Goal: Communication & Community: Answer question/provide support

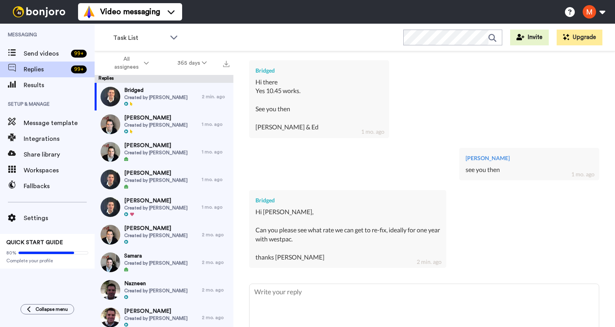
scroll to position [690, 0]
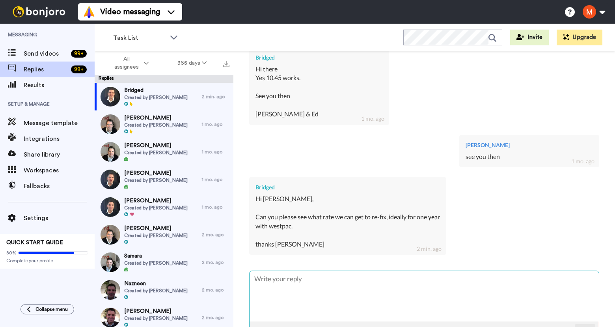
type textarea "w"
type textarea "x"
type textarea "wi"
type textarea "x"
type textarea "wil"
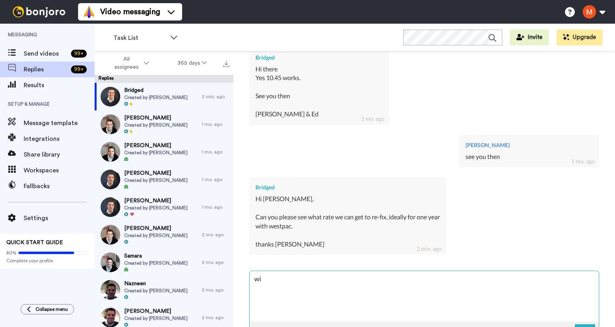
type textarea "x"
type textarea "will"
type textarea "x"
type textarea "will"
type textarea "x"
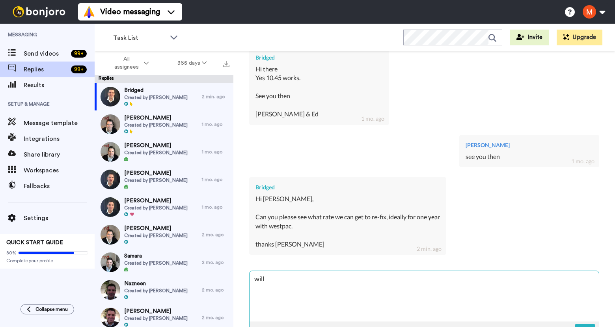
type textarea "will d"
type textarea "x"
type textarea "will do"
type textarea "x"
type textarea "will do,"
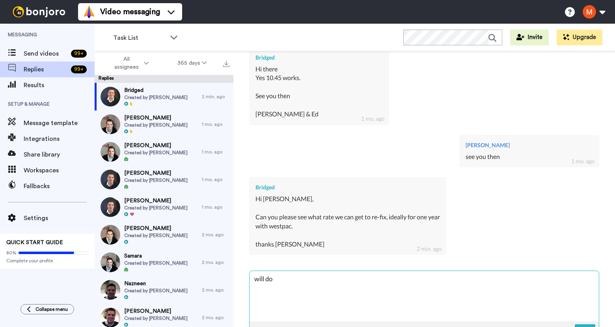
type textarea "x"
type textarea "will do,"
type textarea "x"
type textarea "will do, r"
type textarea "x"
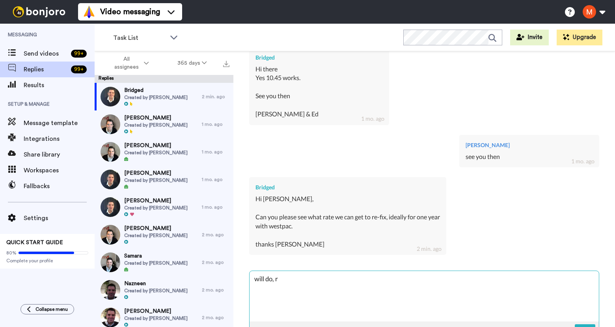
type textarea "will do, ra"
type textarea "x"
type textarea "will do, rat"
type textarea "x"
type textarea "will do, rate"
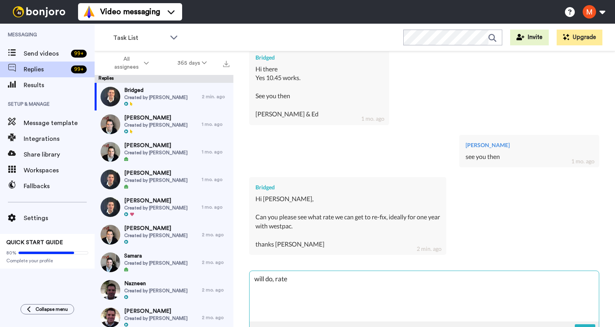
type textarea "x"
type textarea "will do, rates"
type textarea "x"
type textarea "will do, rates"
type textarea "x"
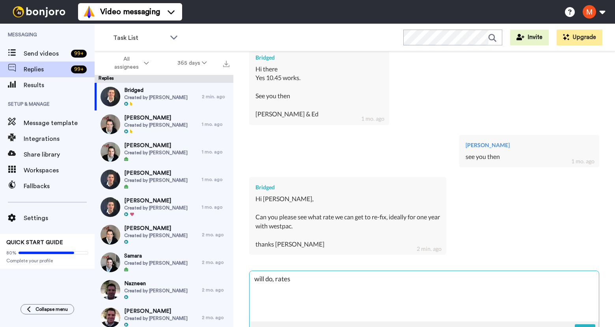
type textarea "will do, rates c"
type textarea "x"
type textarea "will do, rates co"
type textarea "x"
type textarea "will do, rates com"
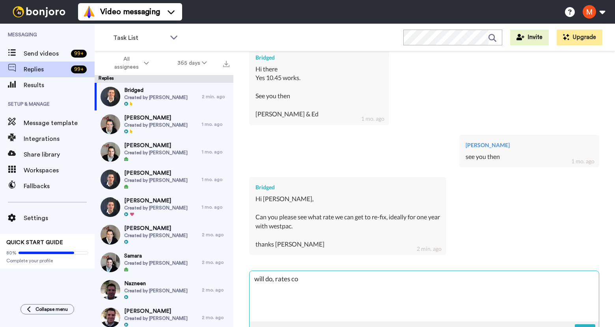
type textarea "x"
type textarea "will do, rates come"
type textarea "x"
type textarea "will do, rates come"
type textarea "x"
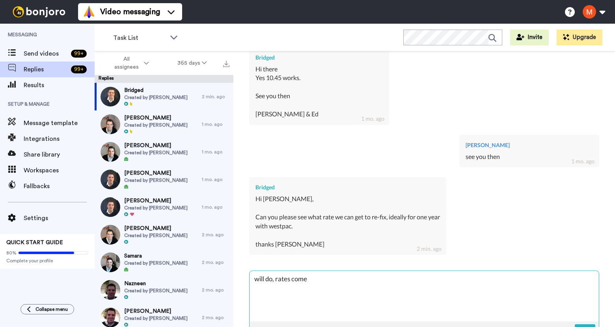
type textarea "will do, rates come d"
type textarea "x"
type textarea "will do, rates come do"
type textarea "x"
type textarea "will do, rates come dow"
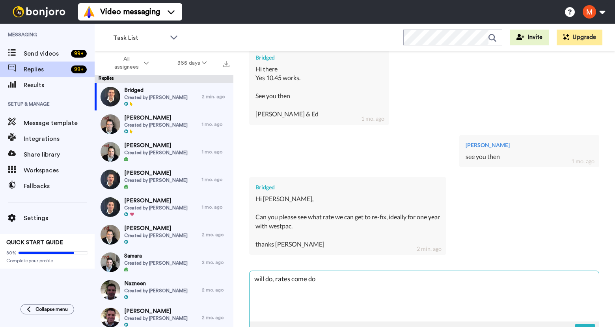
type textarea "x"
type textarea "will do, rates come down"
type textarea "x"
type textarea "will do, rates come down,"
type textarea "x"
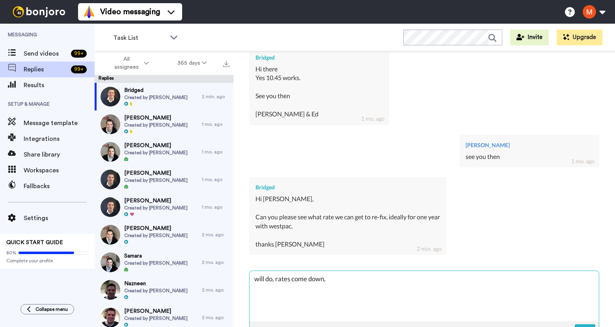
type textarea "will do, rates come down,"
type textarea "x"
type textarea "will do, rates come down, w"
type textarea "x"
type textarea "will do, rates come down, we"
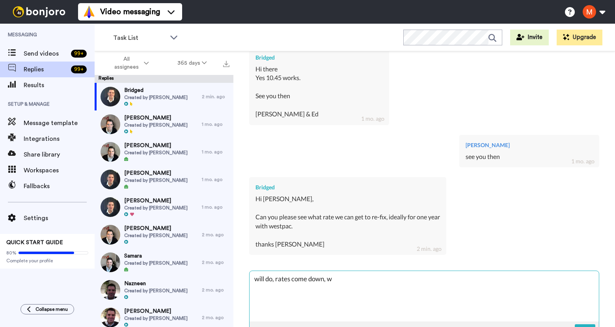
type textarea "x"
type textarea "will do, rates come down, we'"
type textarea "x"
type textarea "will do, rates come down, we'l"
type textarea "x"
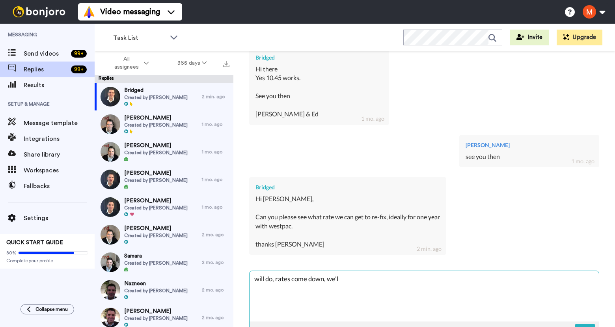
type textarea "will do, rates come down, we'll"
type textarea "x"
type textarea "will do, rates come down, we'll"
type textarea "x"
type textarea "will do, rates come down, we'll e"
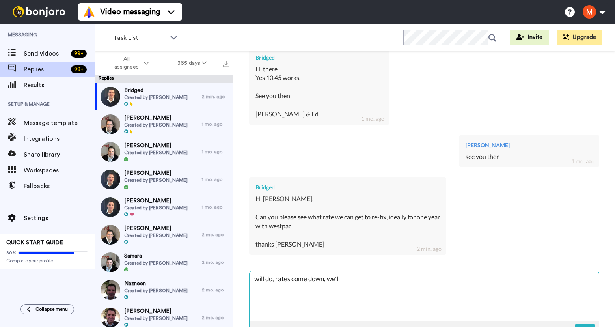
type textarea "x"
type textarea "will do, rates come down, we'll em"
type textarea "x"
type textarea "will do, rates come down, we'll ema"
type textarea "x"
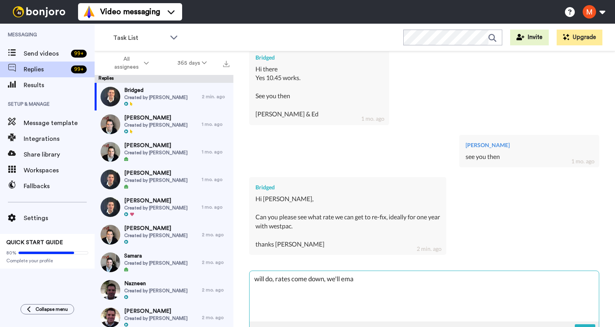
type textarea "will do, rates come down, we'll emai"
type textarea "x"
type textarea "will do, rates come down, we'll email"
type textarea "x"
type textarea "will do, rates come down, we'll email"
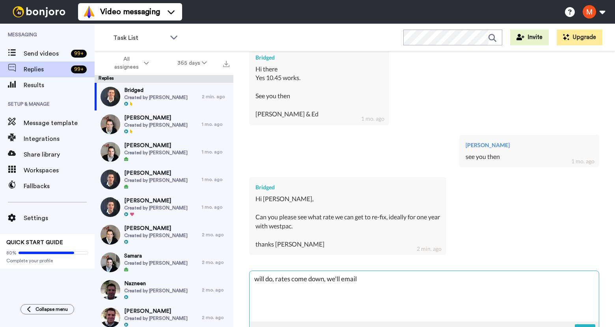
type textarea "x"
type textarea "will do, rates come down, we'll email y"
type textarea "x"
type textarea "will do, rates come down, we'll email yo"
type textarea "x"
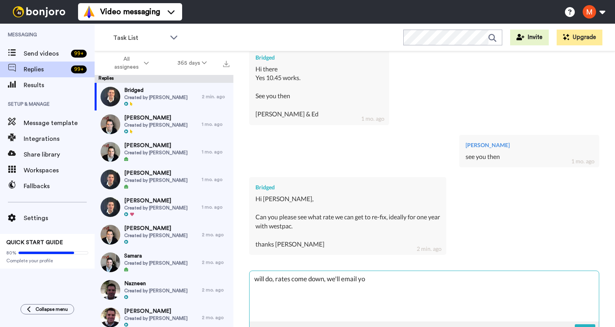
type textarea "will do, rates come down, we'll email you"
type textarea "x"
type textarea "will do, rates come down, we'll email you"
type textarea "x"
type textarea "will do, rates come down, we'll email you t"
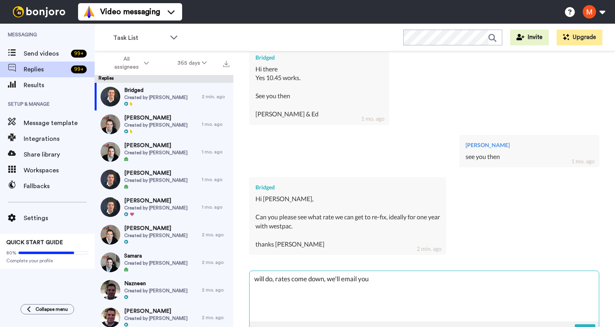
type textarea "x"
type textarea "will do, rates come down, we'll email you th"
type textarea "x"
type textarea "will do, rates come down, we'll email you the"
type textarea "x"
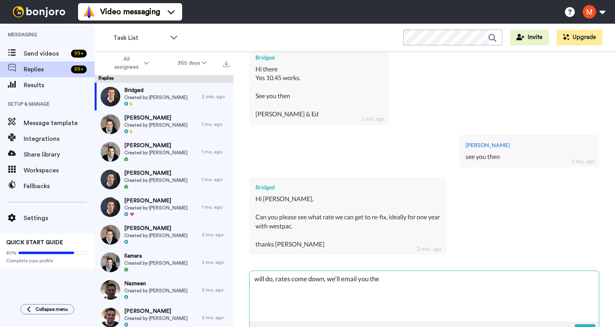
type textarea "will do, rates come down, we'll email you the"
type textarea "x"
type textarea "will do, rates come down, we'll email you the r"
type textarea "x"
type textarea "will do, rates come down, we'll email you the ra"
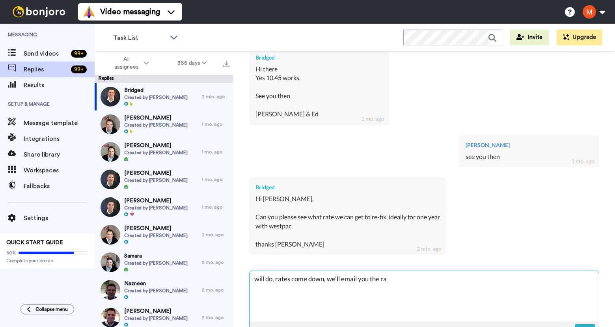
type textarea "x"
type textarea "will do, rates come down, we'll email you the rat"
type textarea "x"
type textarea "will do, rates come down, we'll email you the rate"
type textarea "x"
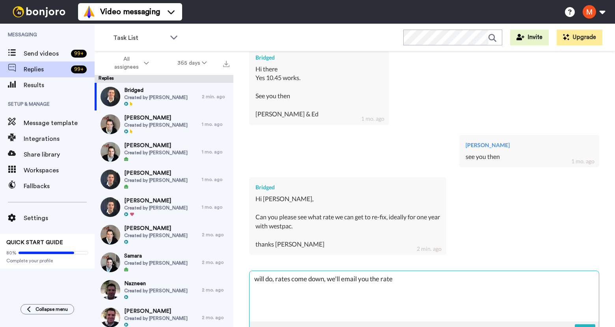
type textarea "will do, rates come down, we'll email you the rates"
type textarea "x"
type textarea "will do, rates come down, we'll email you the rates"
type textarea "x"
type textarea "will do, rates come down, we'll email you the rates t"
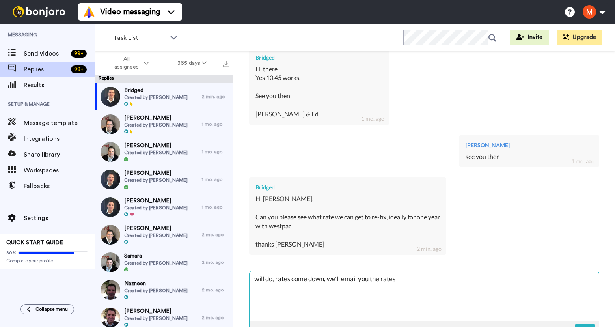
type textarea "x"
type textarea "will do, rates come down, we'll email you the rates th"
type textarea "x"
type textarea "will do, rates come down, we'll email you the rates the"
type textarea "x"
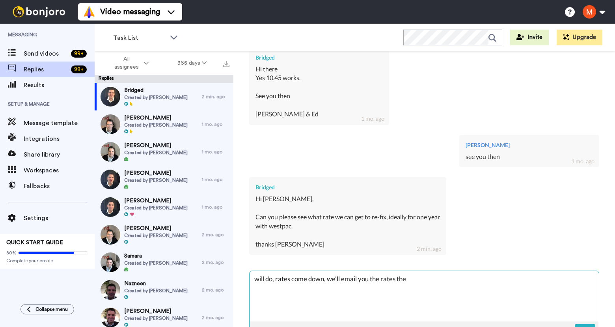
type textarea "will do, rates come down, we'll email you the rates then"
type textarea "x"
type textarea "will do, rates come down, we'll email you the rates then"
type textarea "x"
type textarea "will do, rates come down, we'll email you the rates then I"
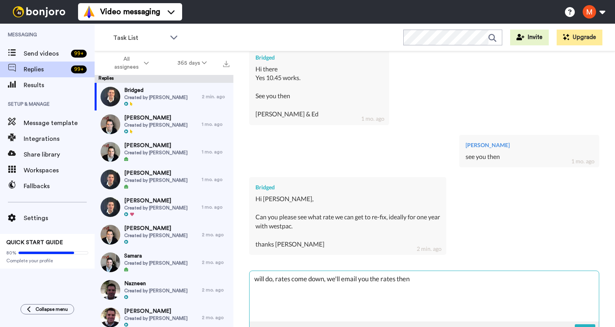
type textarea "x"
type textarea "will do, rates come down, we'll email you the rates then I"
type textarea "x"
type textarea "will do, rates come down, we'll email you the rates then I w"
type textarea "x"
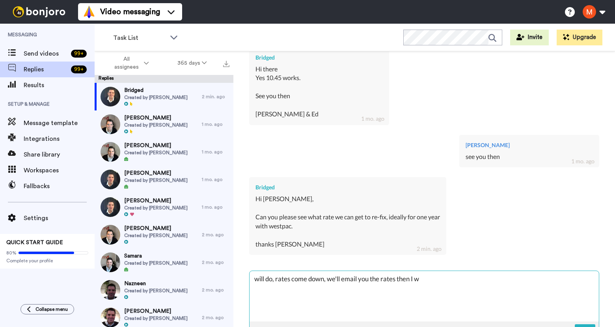
type textarea "will do, rates come down, we'll email you the rates then I [GEOGRAPHIC_DATA]"
type textarea "x"
type textarea "will do, rates come down, we'll email you the rates then I wil"
type textarea "x"
type textarea "will do, rates come down, we'll email you the rates then I will"
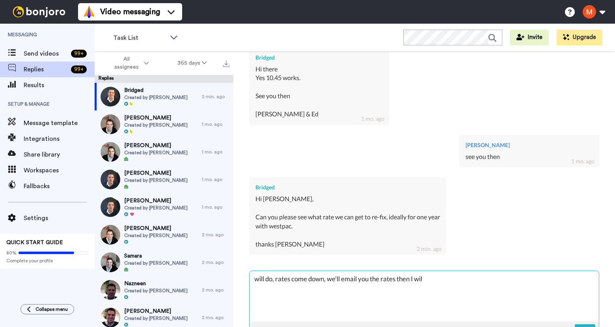
type textarea "x"
type textarea "will do, rates come down, we'll email you the rates then I will"
type textarea "x"
type textarea "will do, rates come down, we'll email you the rates then I will c"
type textarea "x"
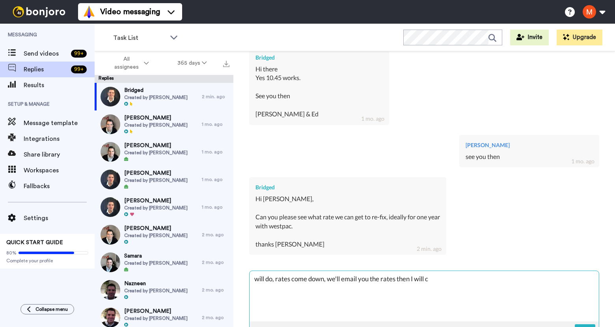
type textarea "will do, rates come down, we'll email you the rates then I will ca"
type textarea "x"
type textarea "will do, rates come down, we'll email you the rates then I will cal"
type textarea "x"
type textarea "will do, rates come down, we'll email you the rates then I will call"
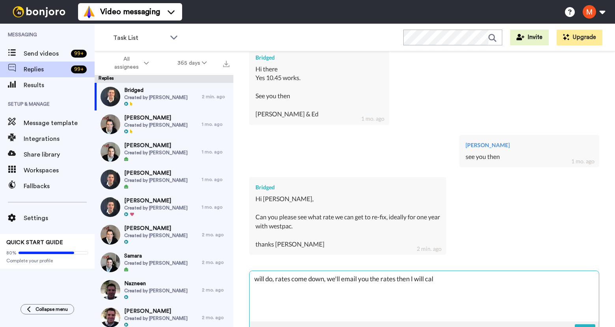
type textarea "x"
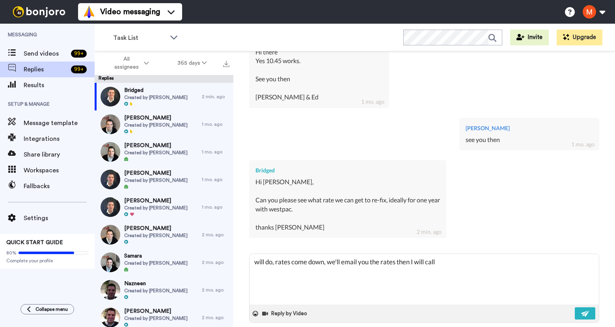
scroll to position [717, 0]
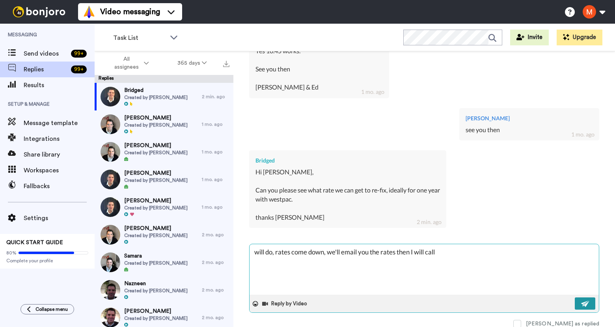
type textarea "will do, rates come down, we'll email you the rates then I will call"
click at [578, 307] on button at bounding box center [585, 303] width 21 height 12
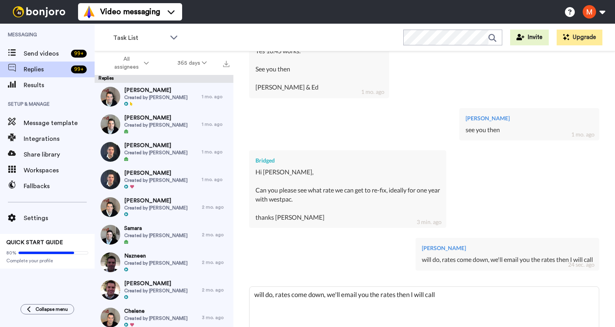
type textarea "x"
